Goal: Navigation & Orientation: Find specific page/section

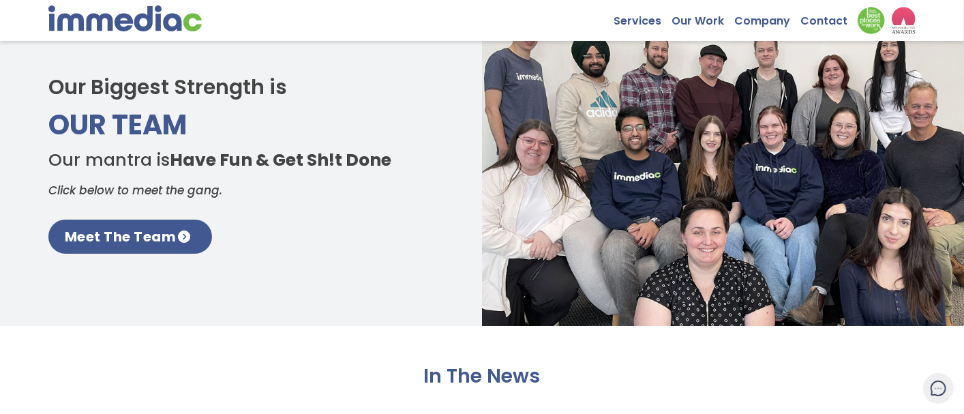
scroll to position [1364, 0]
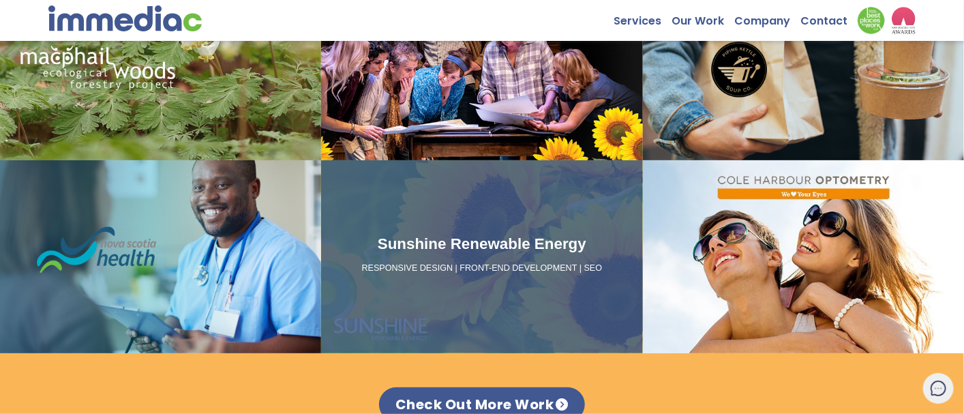
click at [451, 288] on div "Sunshine Renewable Energy RESPONSIVE DESIGN | FRONT-END DEVELOPMENT | SEO" at bounding box center [481, 256] width 321 height 193
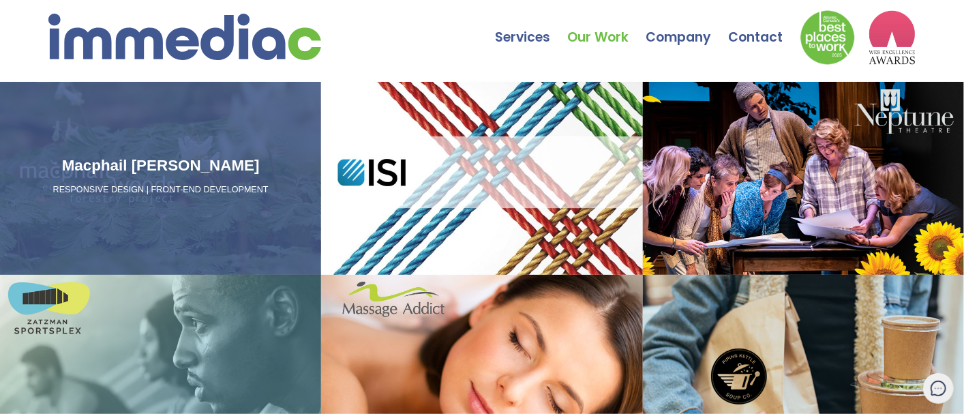
click at [155, 215] on div "Macphail Woods RESPONSIVE DESIGN | FRONT-END DEVELOPMENT" at bounding box center [160, 178] width 321 height 193
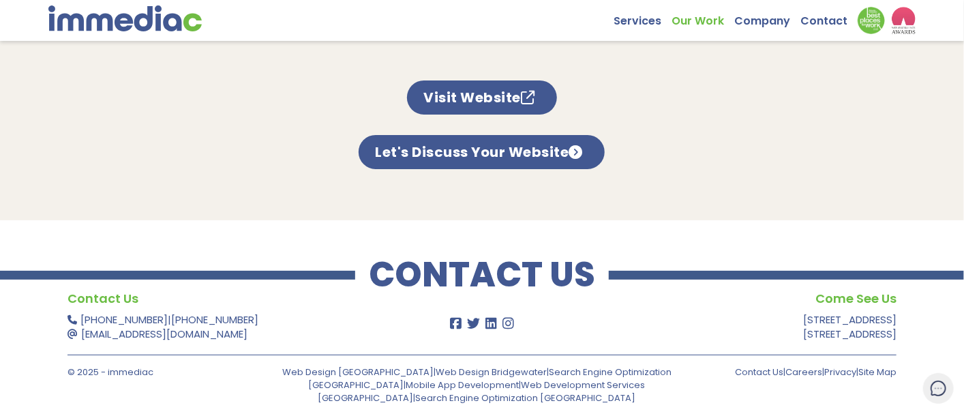
scroll to position [912, 0]
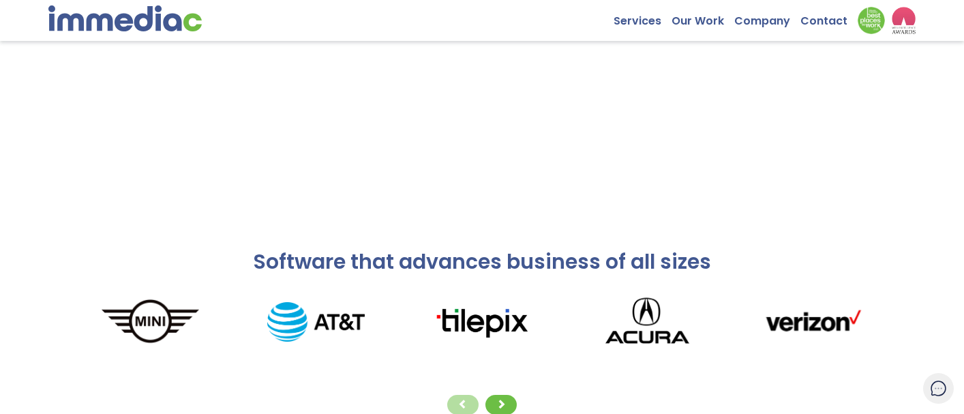
scroll to position [1168, 0]
